Goal: Information Seeking & Learning: Learn about a topic

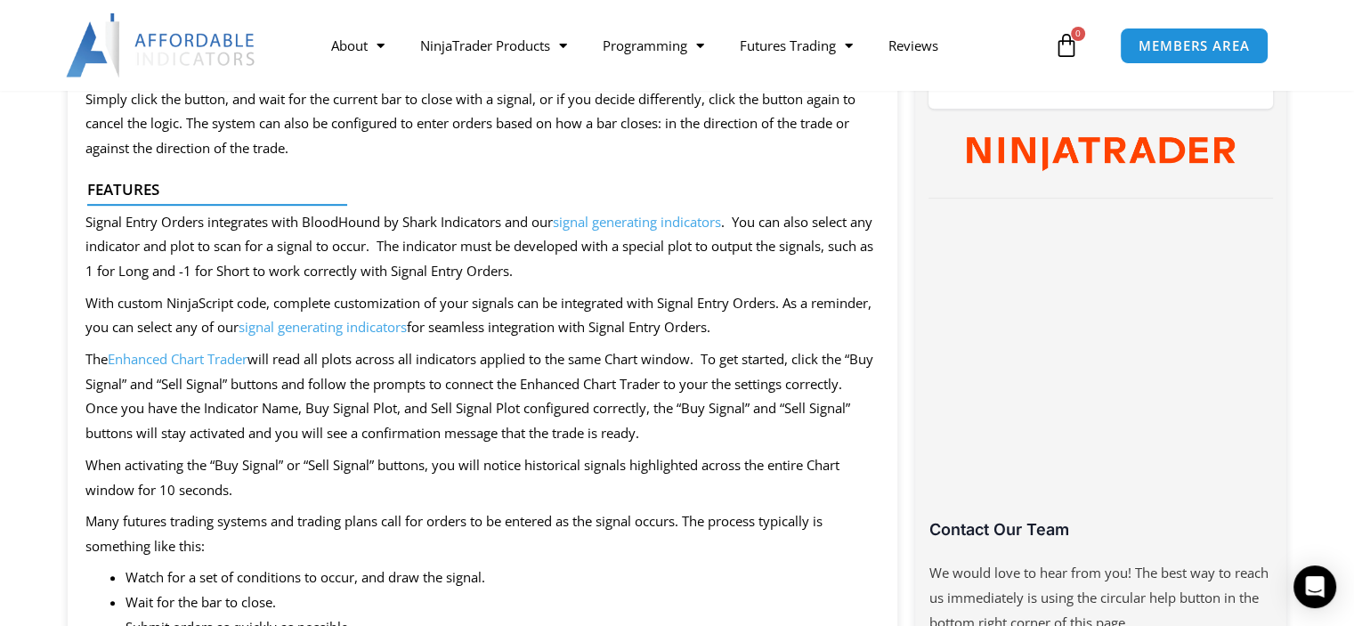
scroll to position [178, 0]
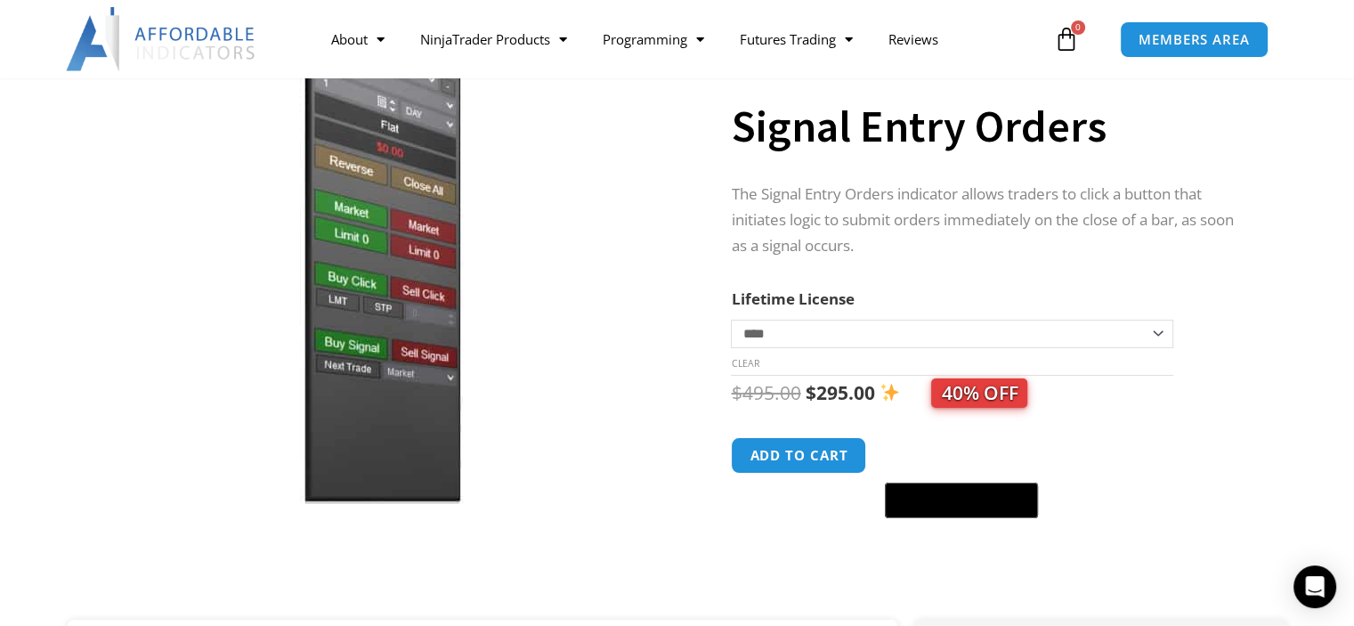
click at [383, 291] on img at bounding box center [379, 258] width 573 height 492
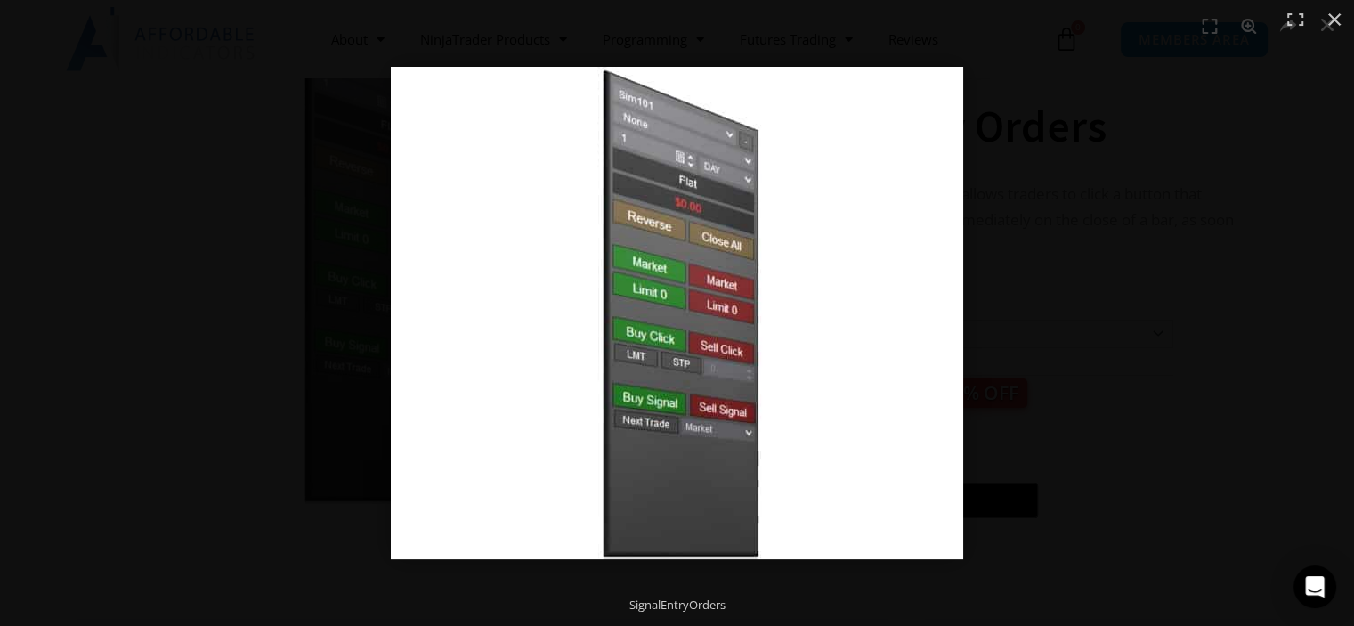
click at [85, 272] on div at bounding box center [677, 313] width 1354 height 626
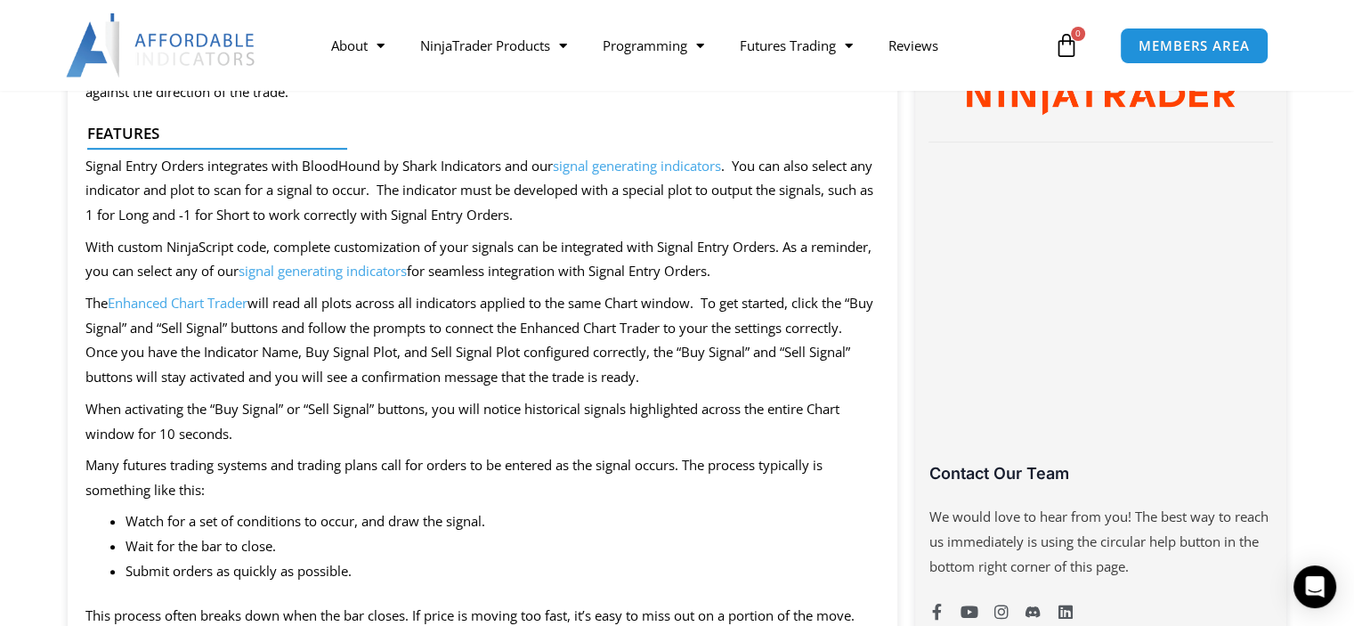
scroll to position [1247, 0]
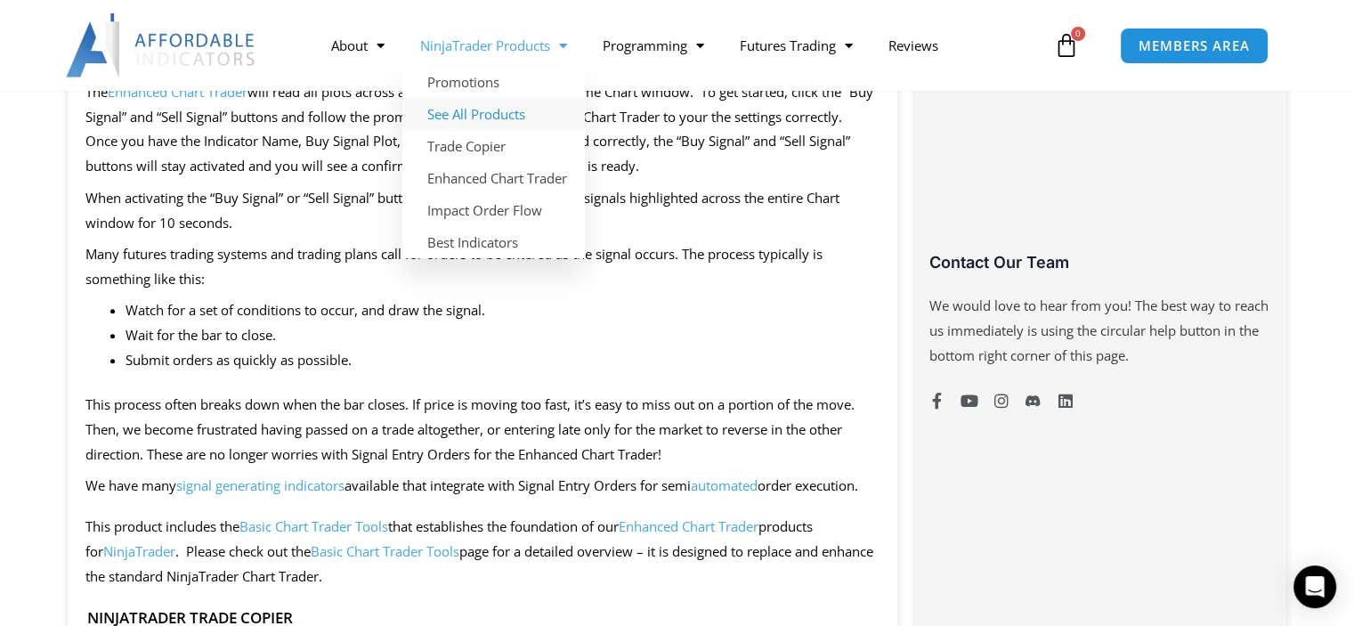
click at [463, 112] on link "See All Products" at bounding box center [493, 114] width 183 height 32
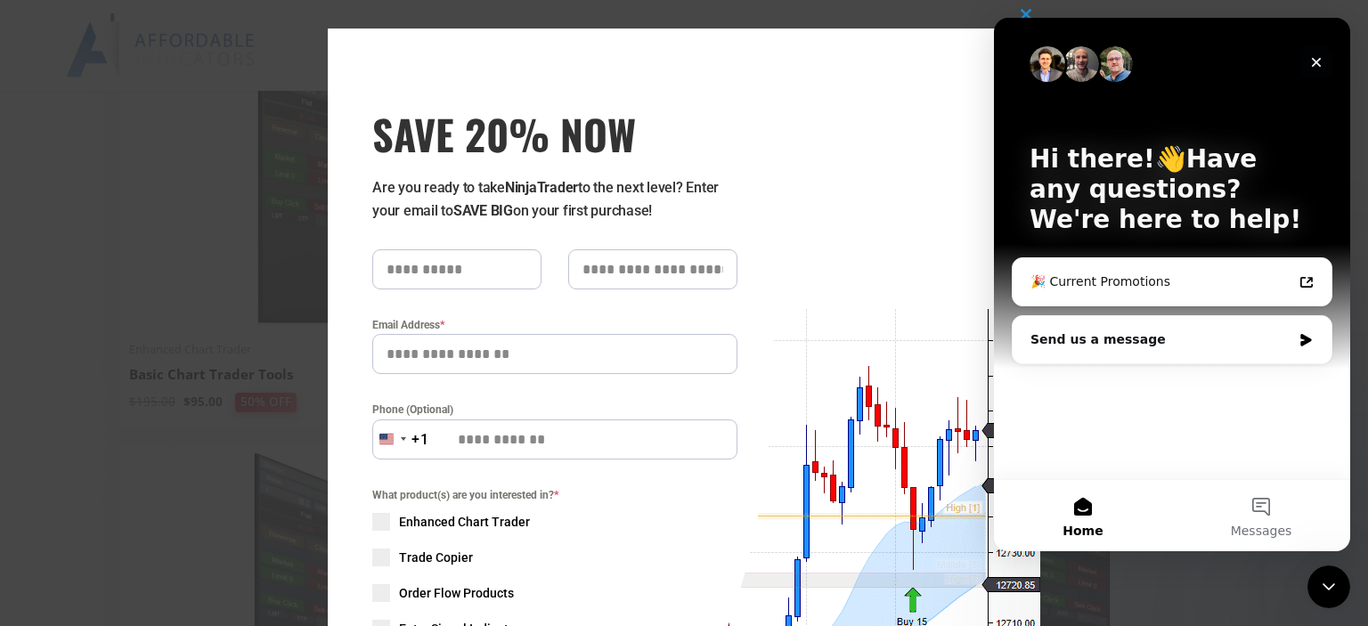
click at [1320, 56] on icon "Close" at bounding box center [1316, 62] width 14 height 14
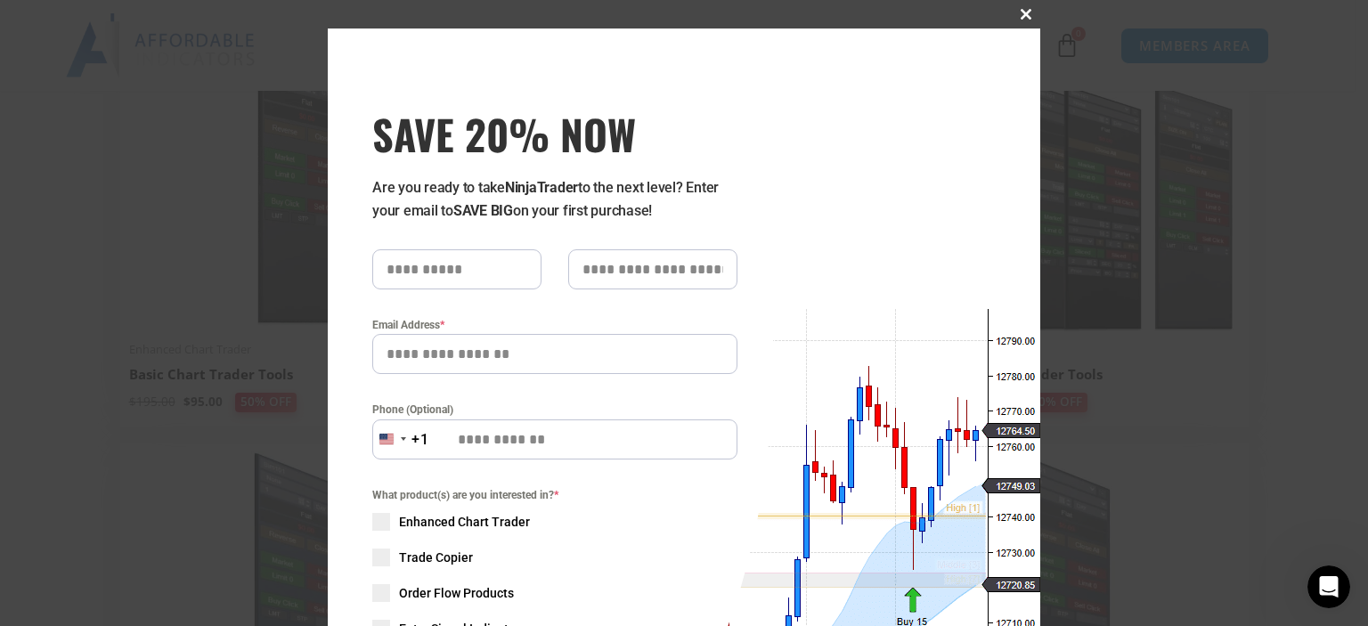
click at [1014, 22] on button "Close this module" at bounding box center [1025, 14] width 28 height 28
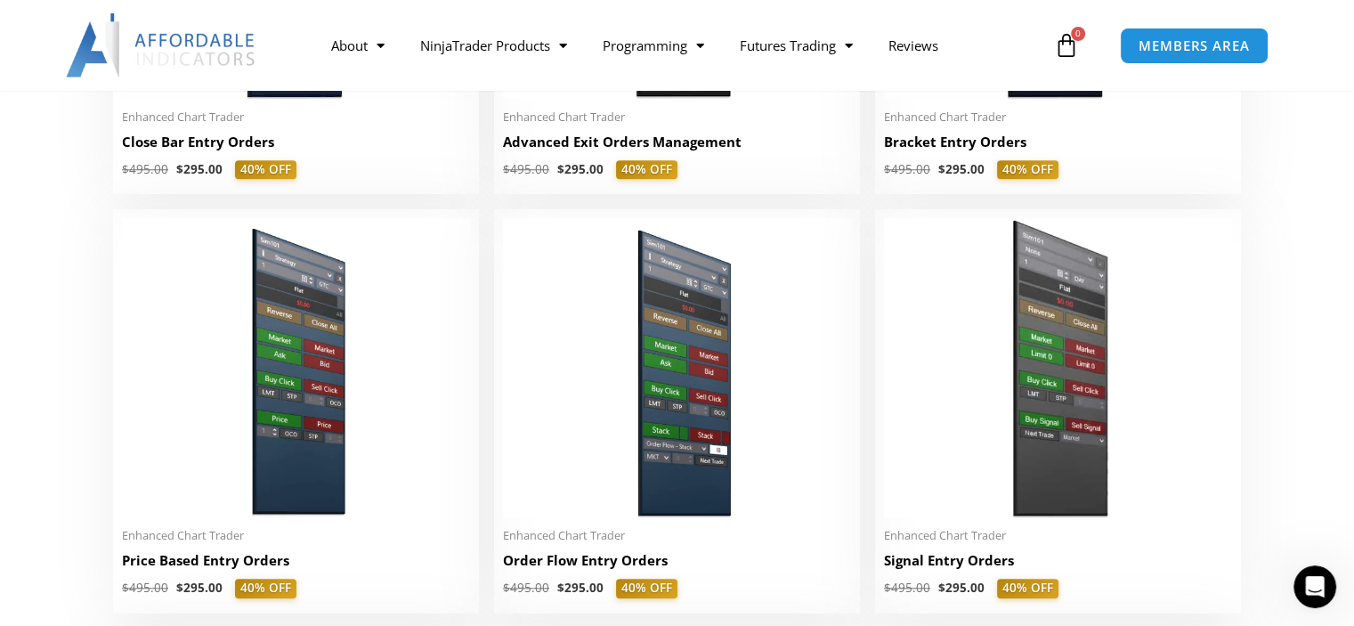
scroll to position [1679, 0]
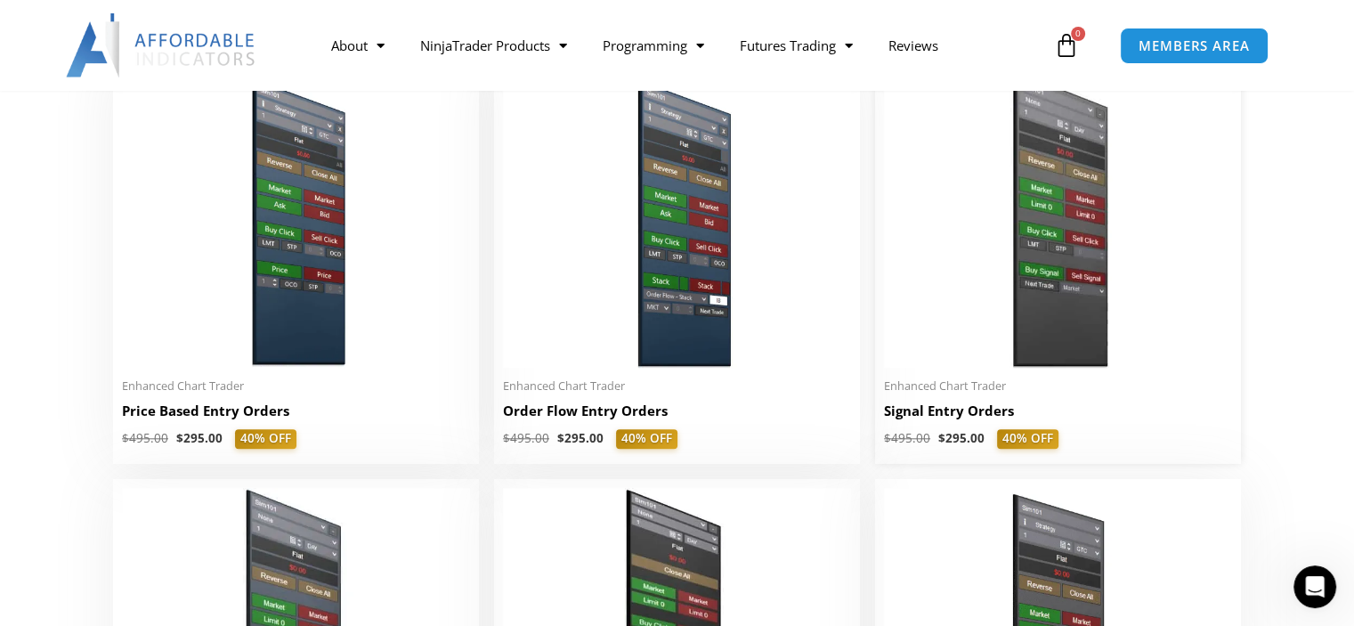
click at [1050, 275] on img at bounding box center [1058, 218] width 348 height 299
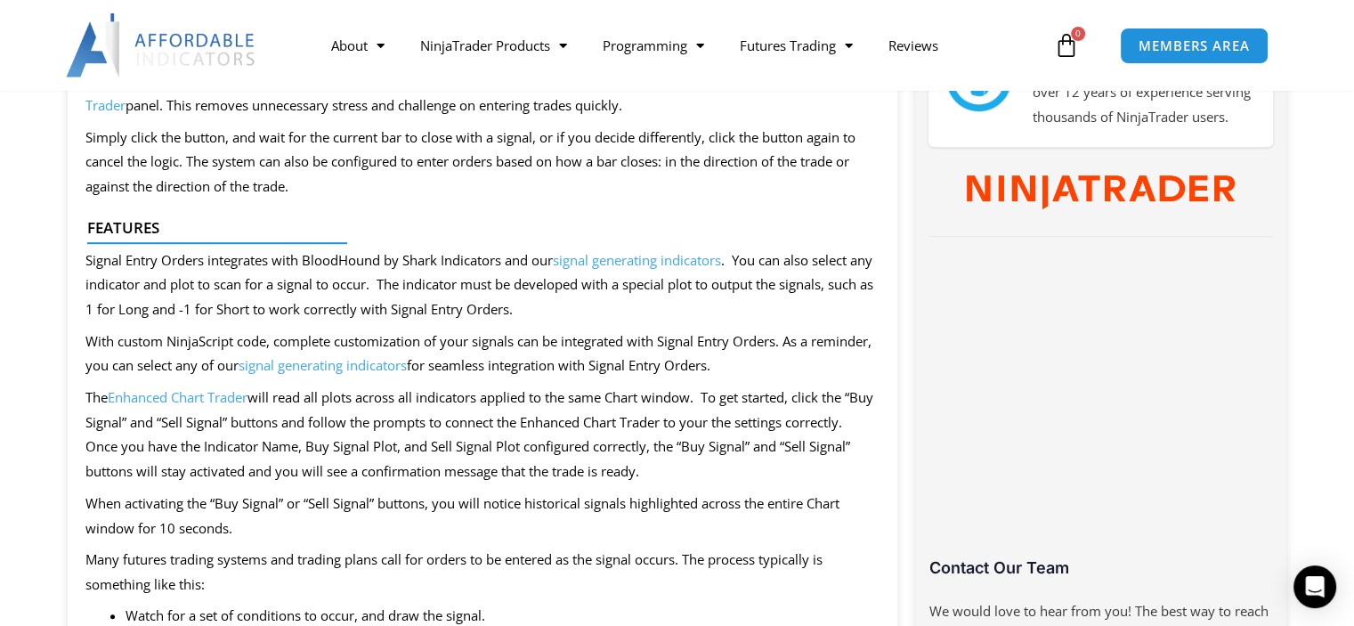
scroll to position [979, 0]
